Goal: Information Seeking & Learning: Learn about a topic

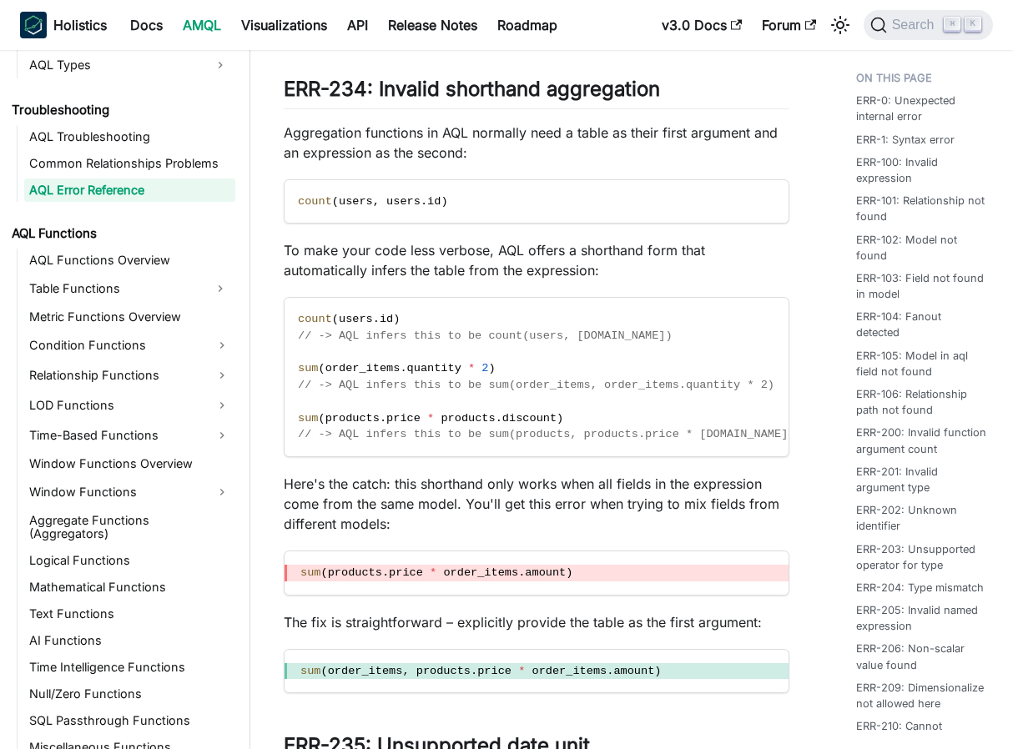
scroll to position [1039, 0]
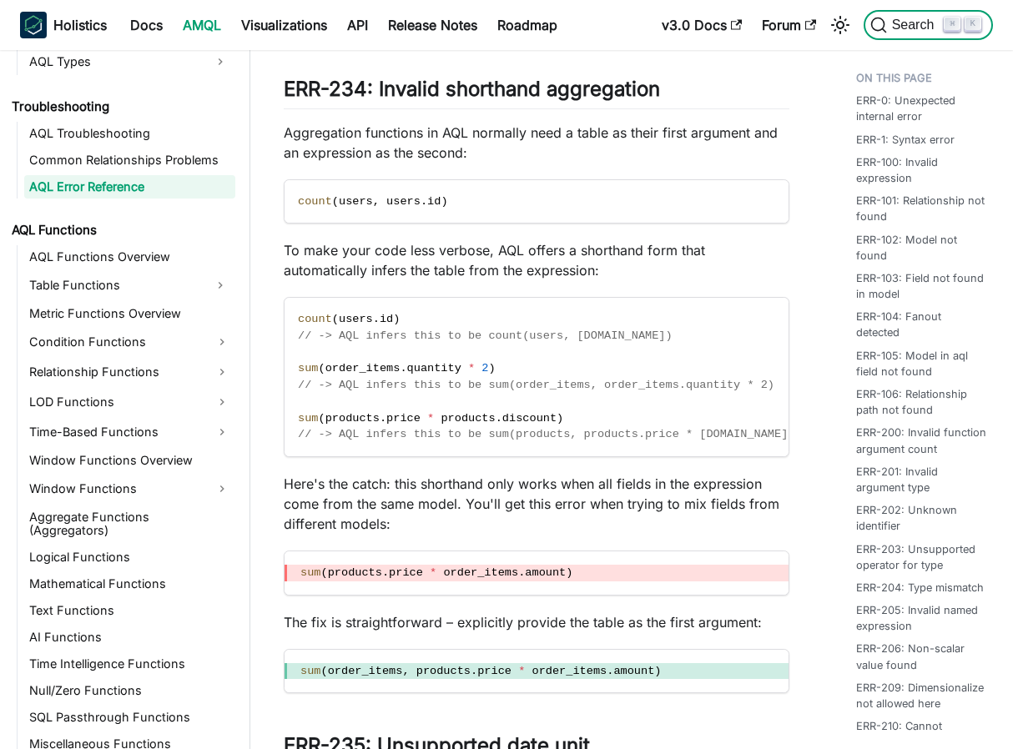
click at [913, 31] on span "Search" at bounding box center [916, 25] width 58 height 15
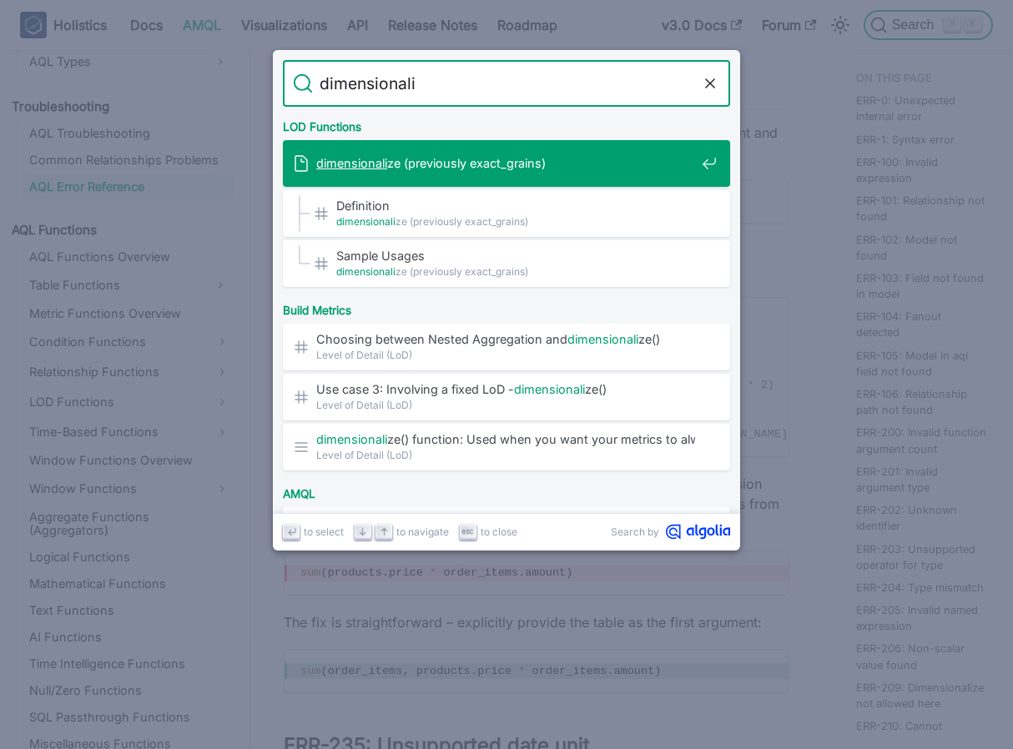
type input "dimensionaliz"
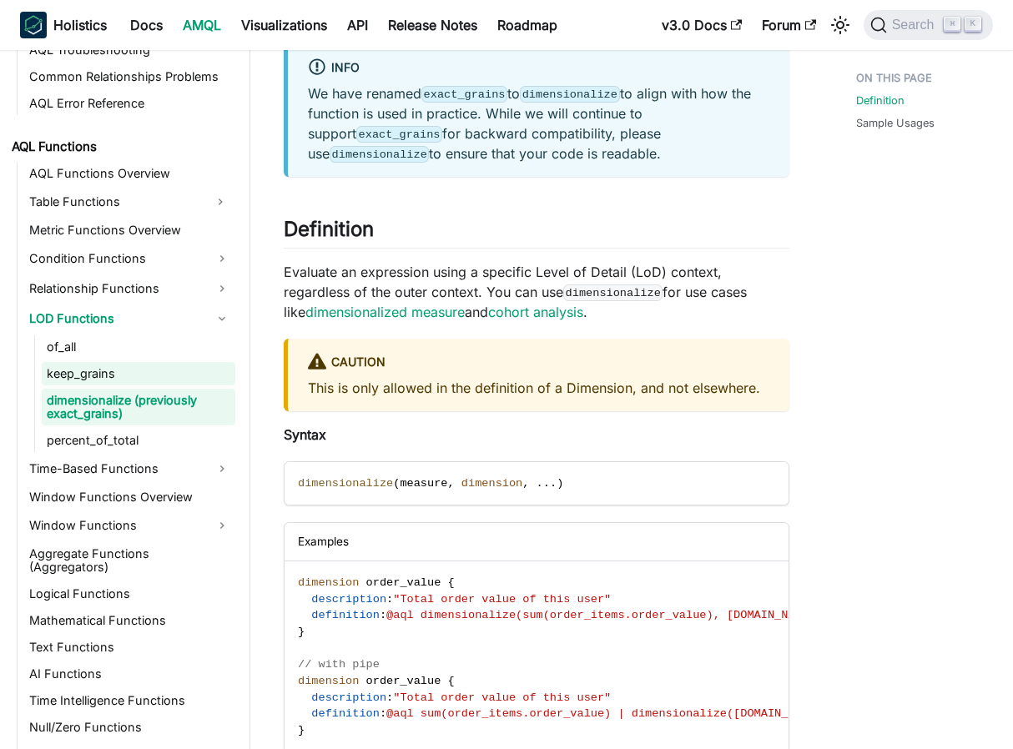
scroll to position [1129, 0]
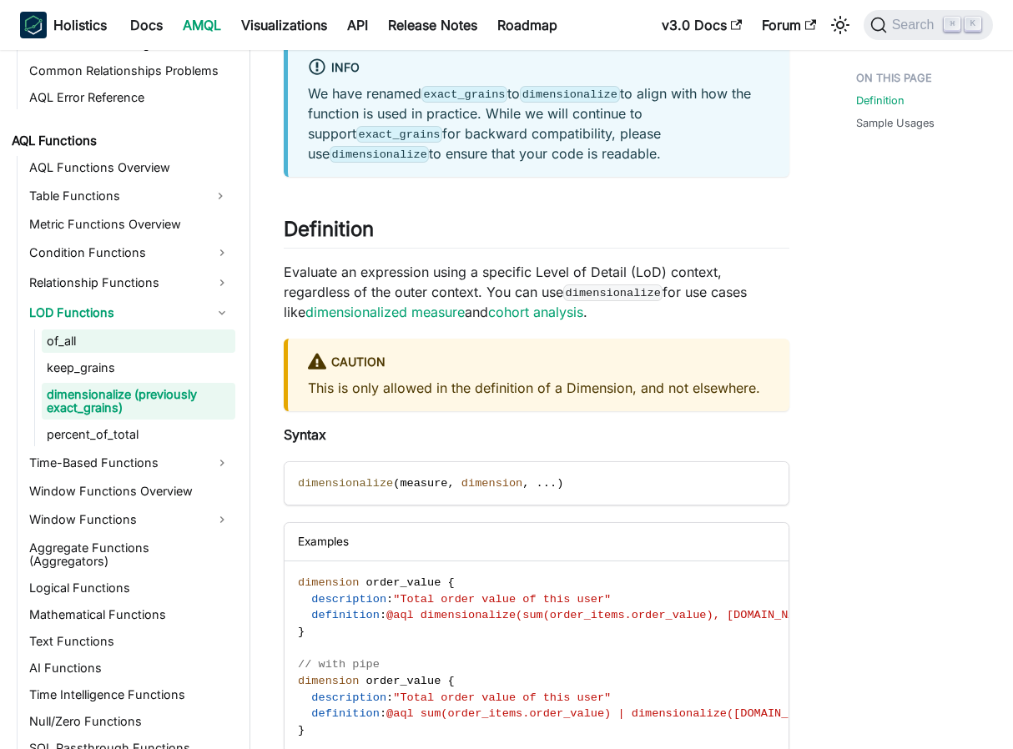
click at [166, 334] on link "of_all" at bounding box center [139, 340] width 194 height 23
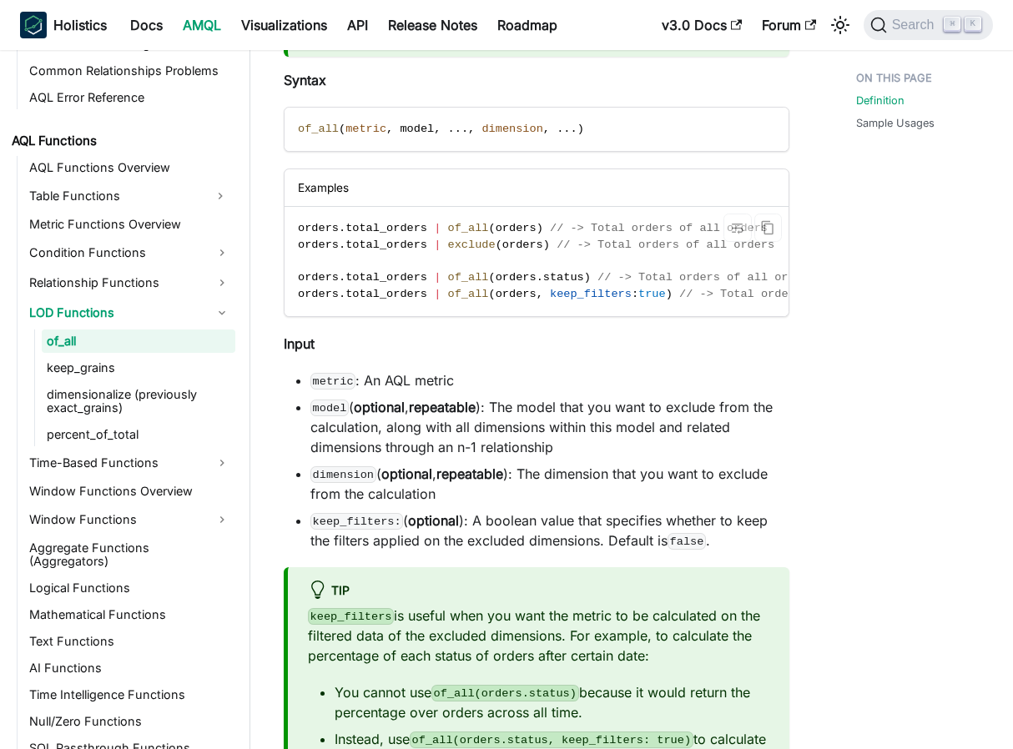
scroll to position [456, 0]
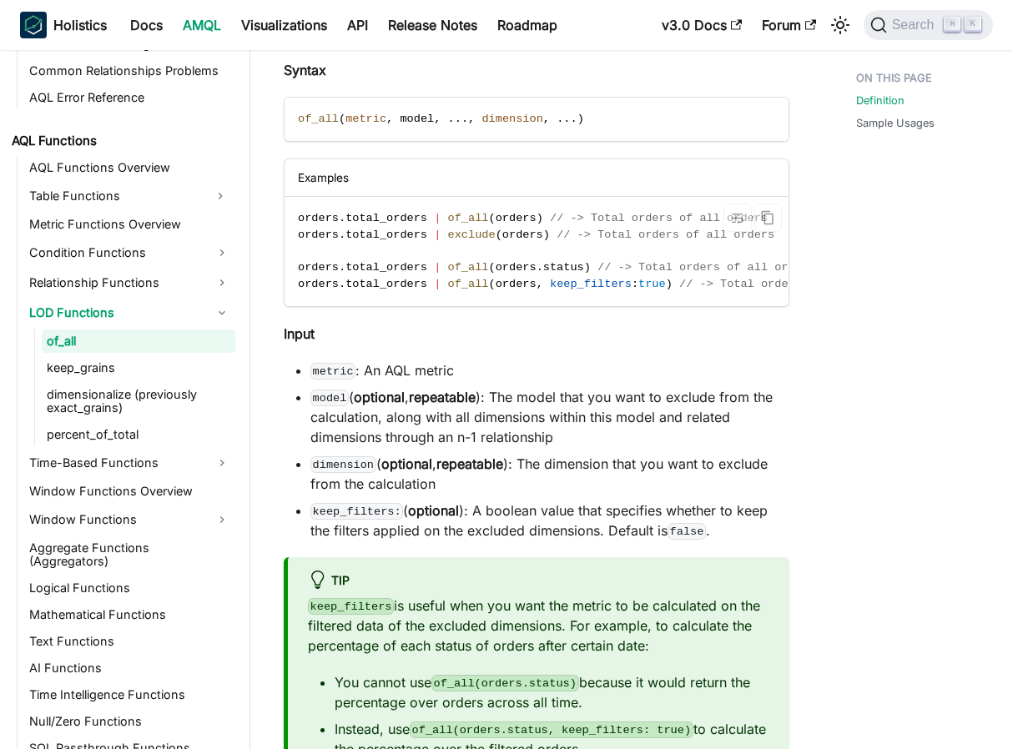
click at [490, 331] on p "Input" at bounding box center [536, 334] width 505 height 20
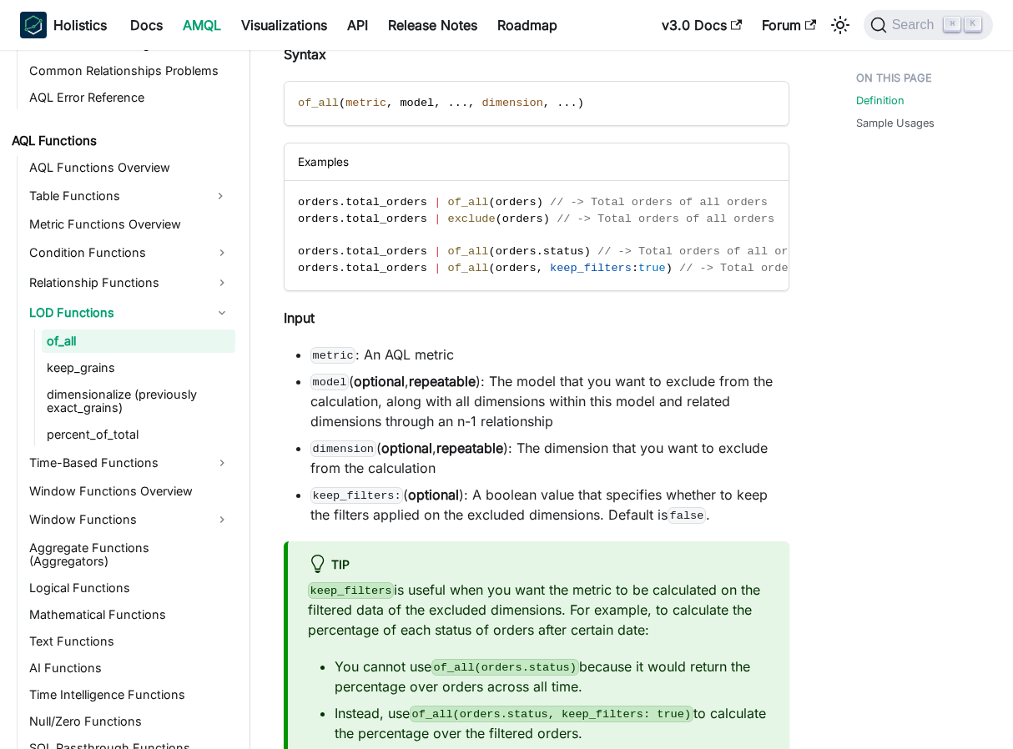
scroll to position [474, 0]
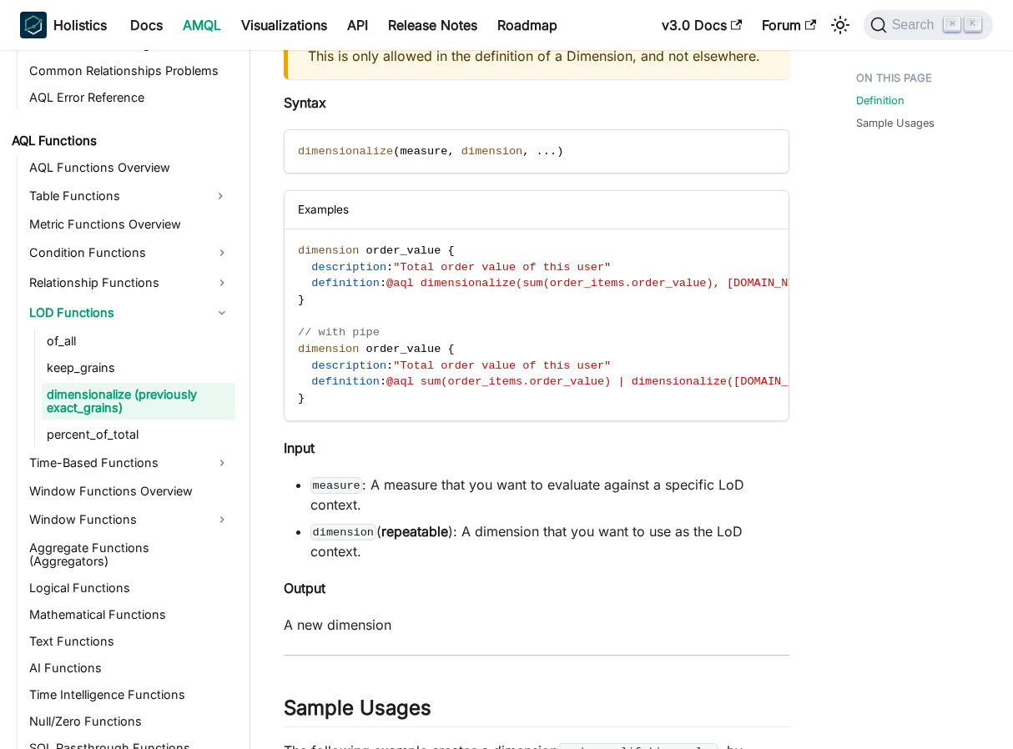
scroll to position [142, 0]
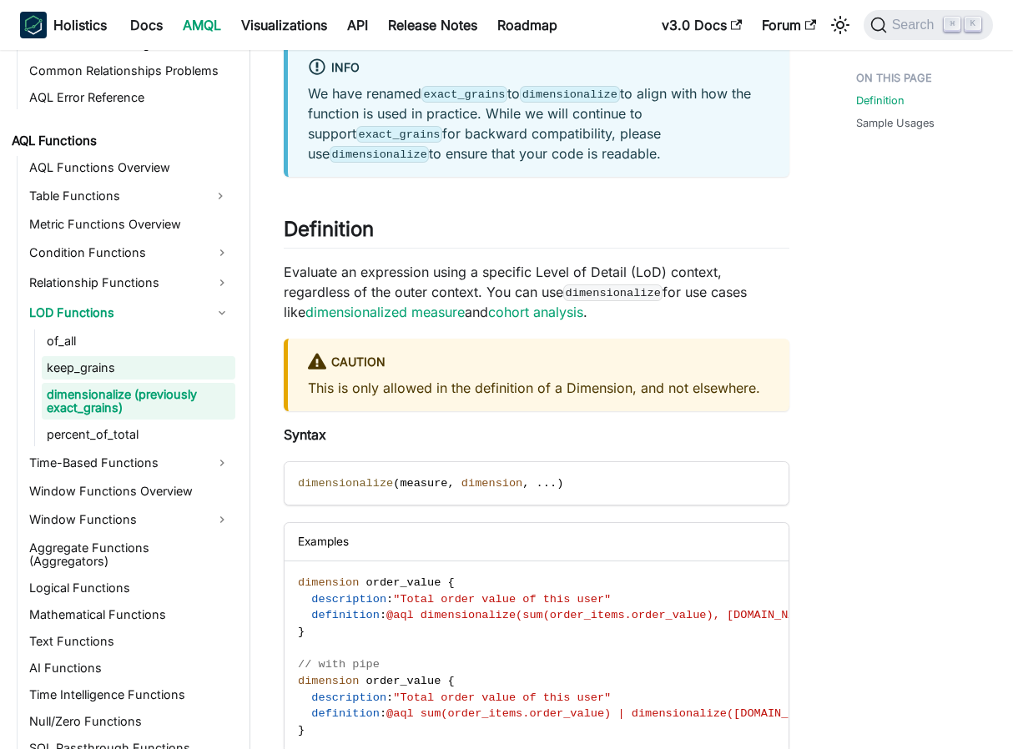
click at [136, 360] on link "keep_grains" at bounding box center [139, 367] width 194 height 23
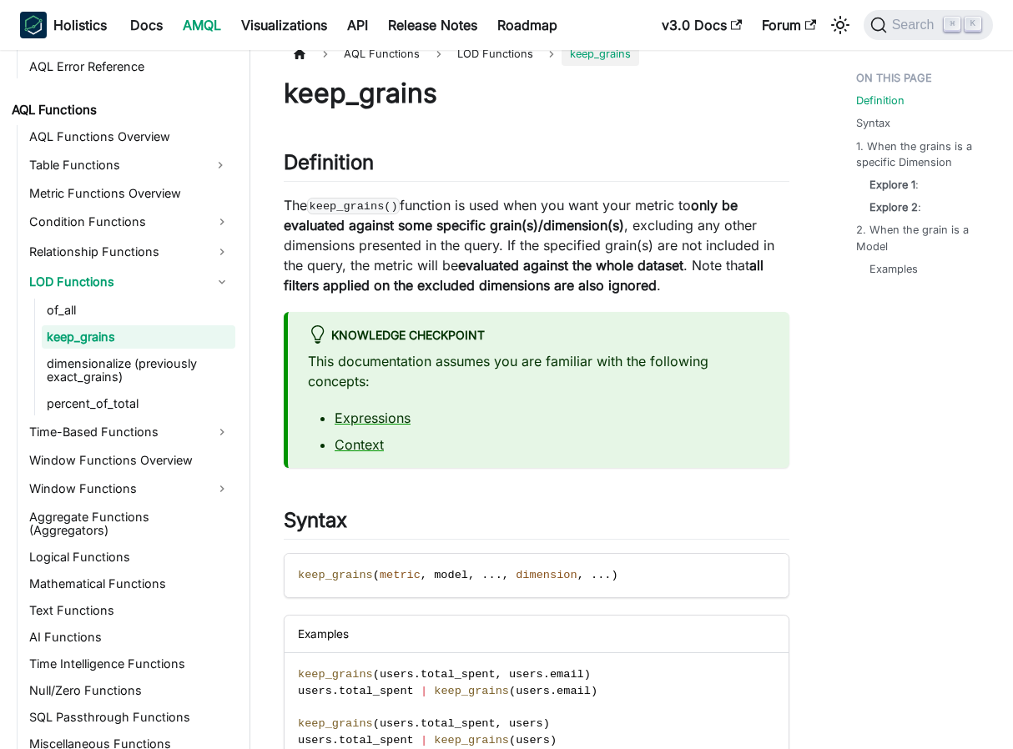
scroll to position [25, 0]
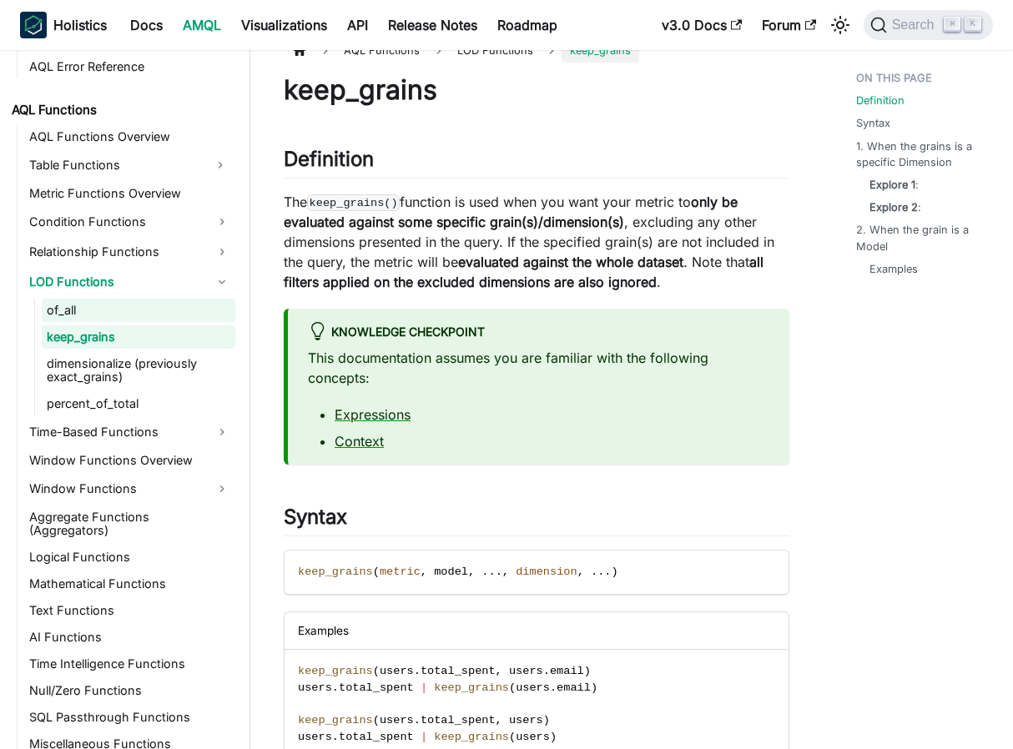
click at [117, 304] on link "of_all" at bounding box center [139, 310] width 194 height 23
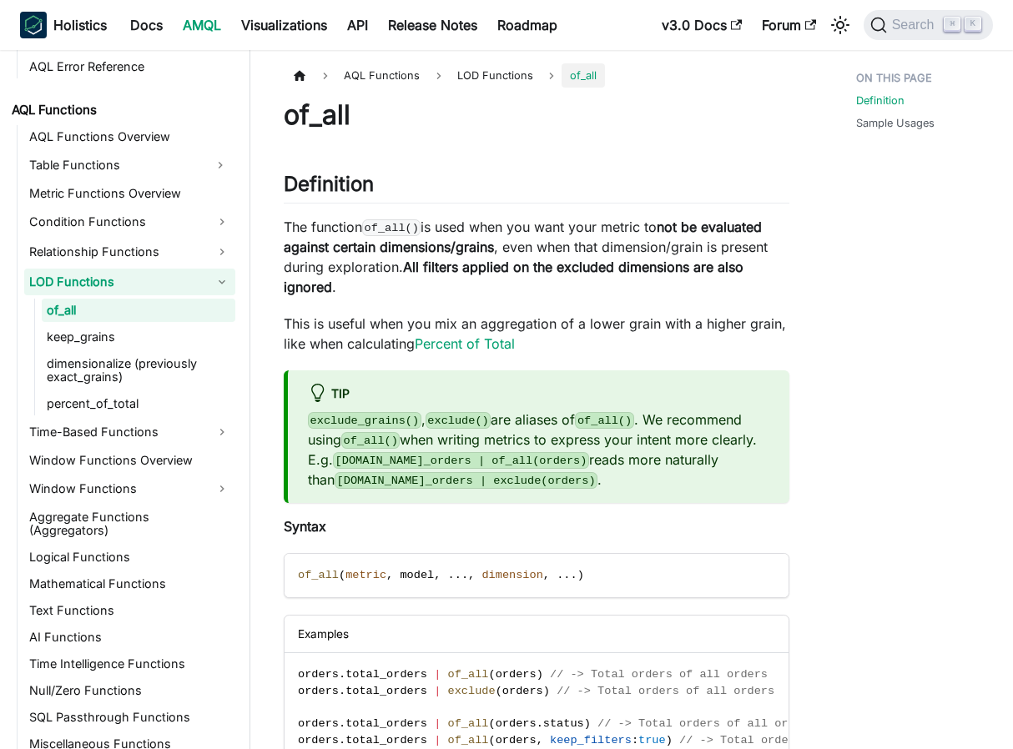
click at [152, 275] on link "LOD Functions" at bounding box center [129, 282] width 211 height 27
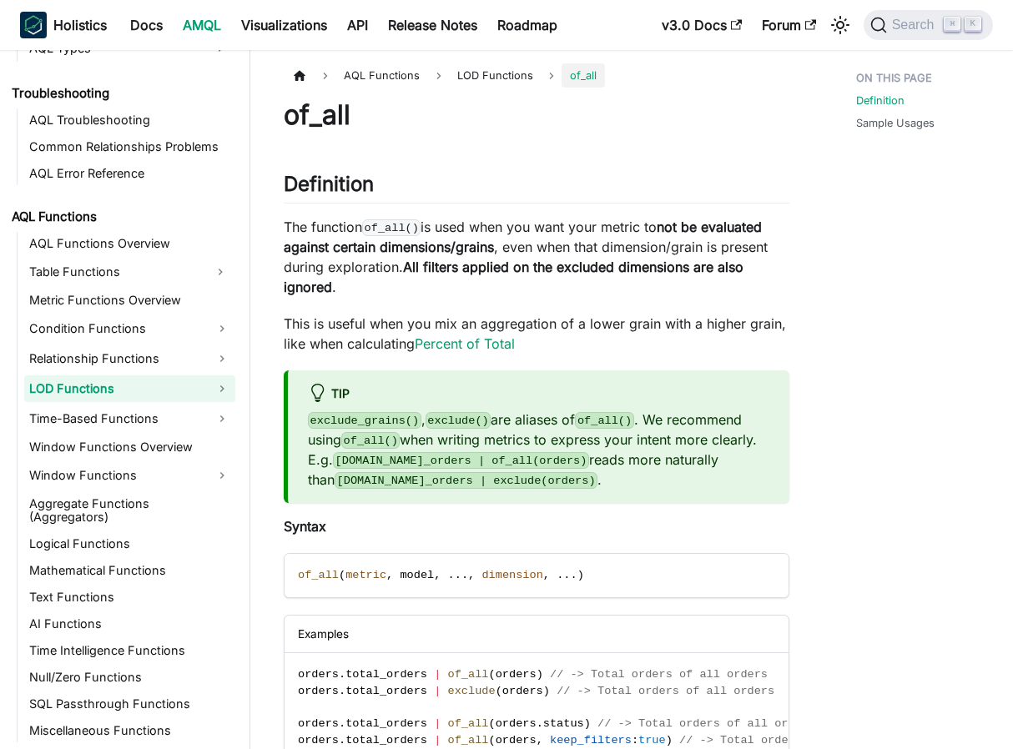
scroll to position [1039, 0]
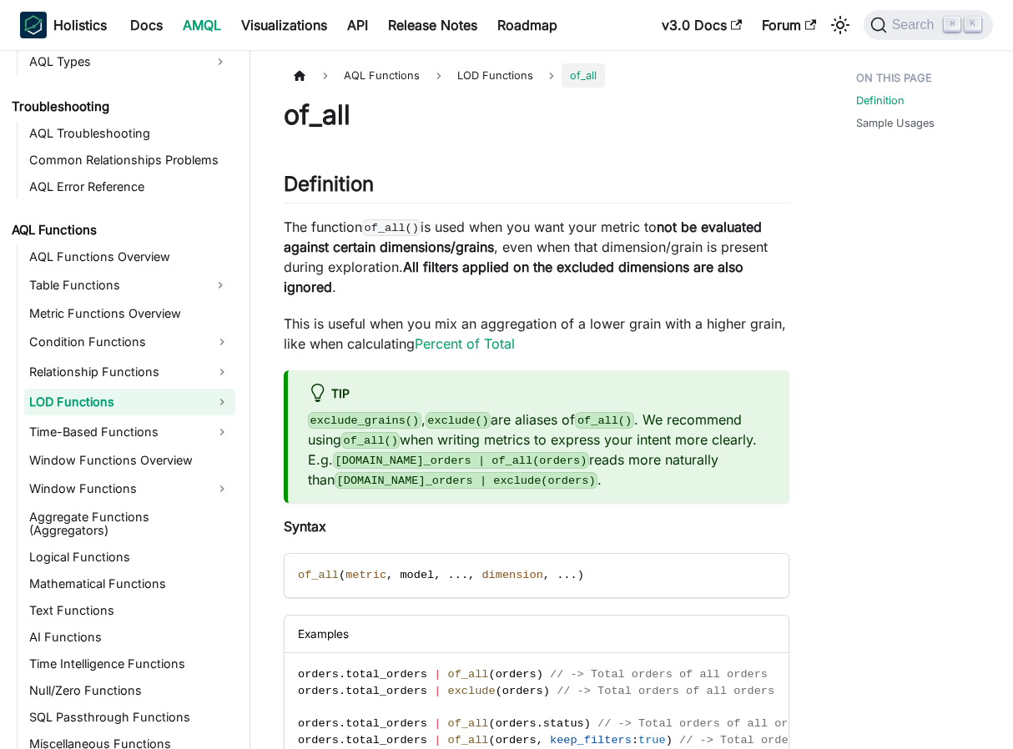
click at [132, 400] on link "LOD Functions" at bounding box center [129, 402] width 211 height 27
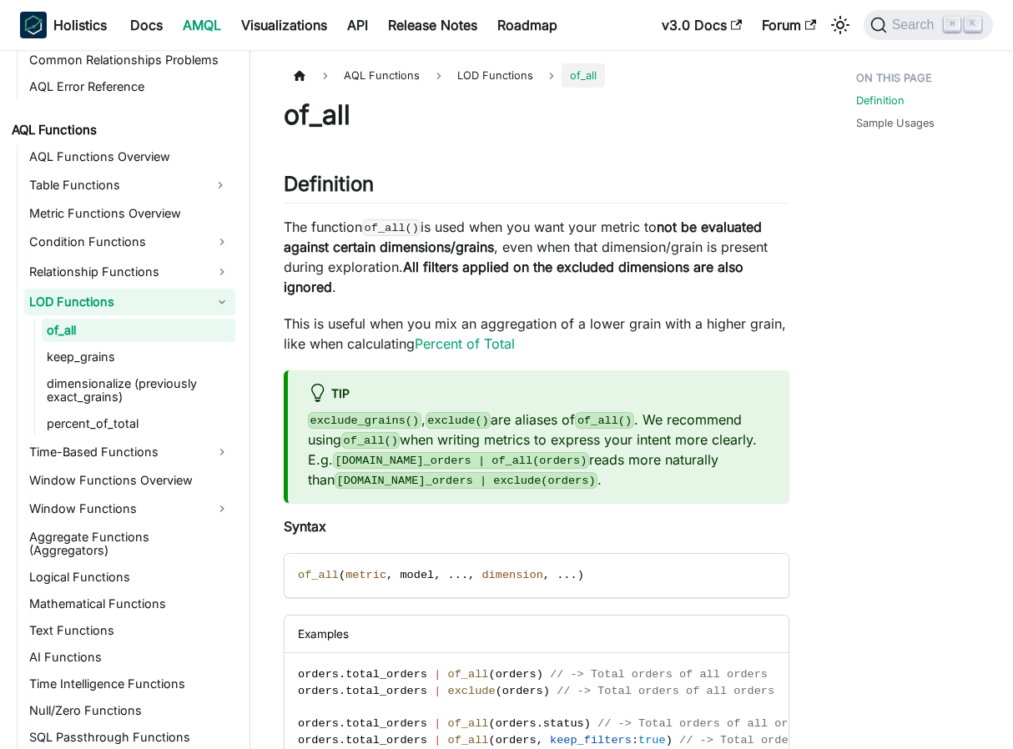
scroll to position [1159, 0]
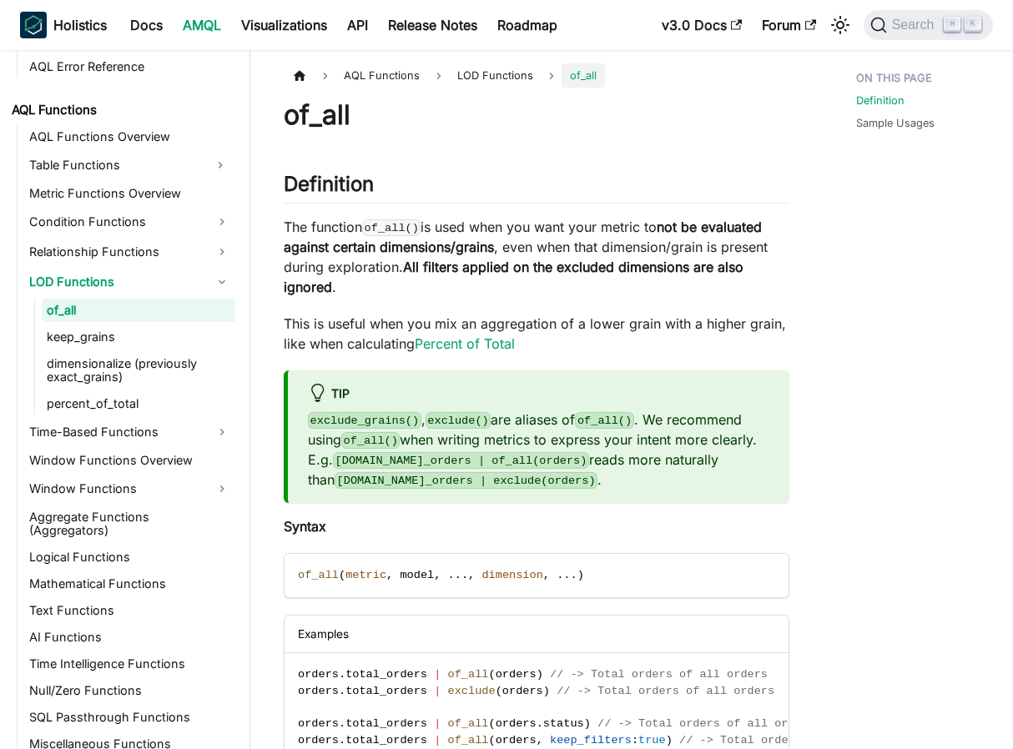
click at [158, 313] on link "of_all" at bounding box center [139, 310] width 194 height 23
click at [163, 370] on link "dimensionalize (previously exact_grains)" at bounding box center [139, 370] width 194 height 37
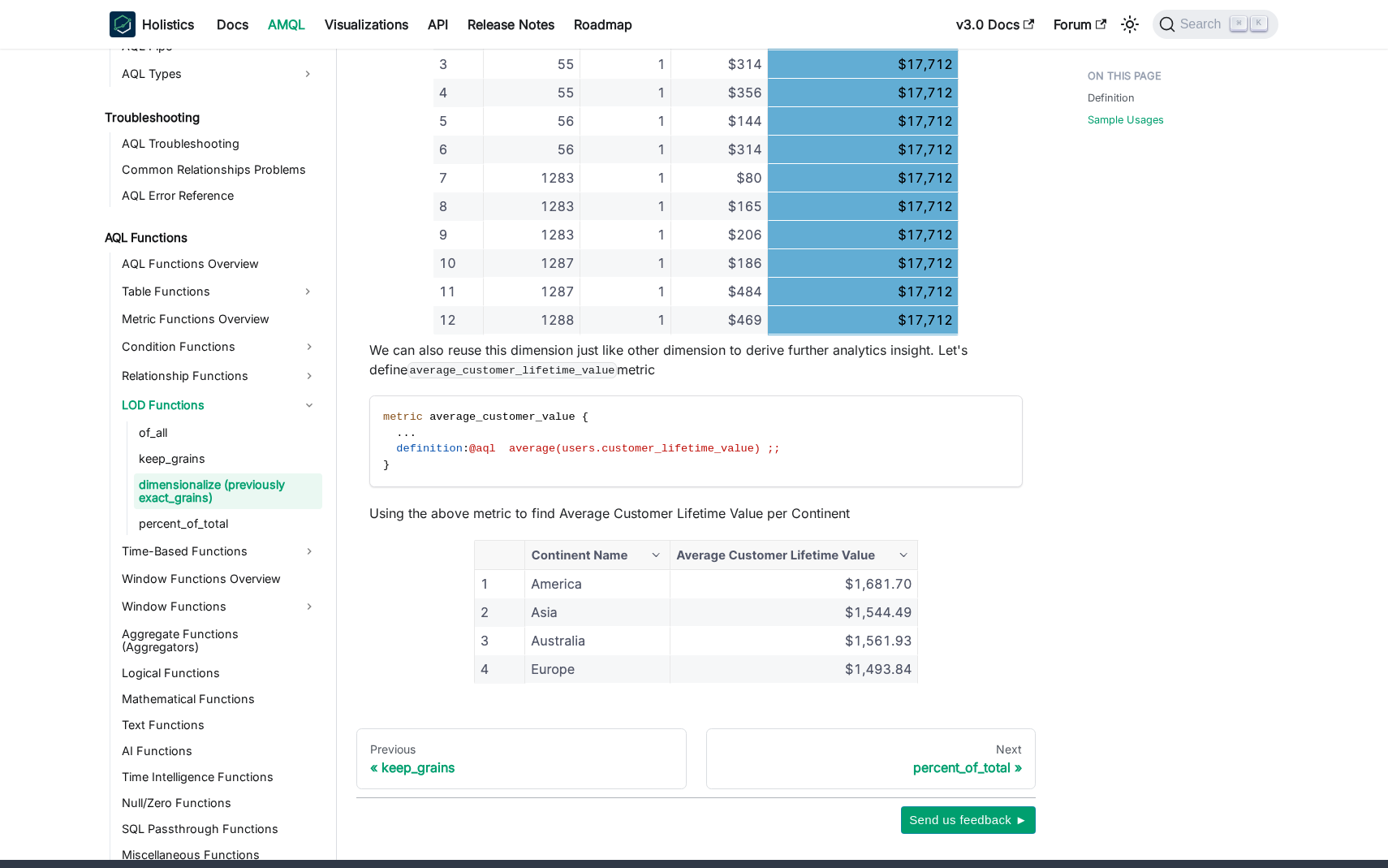
scroll to position [1372, 0]
